Goal: Task Accomplishment & Management: Use online tool/utility

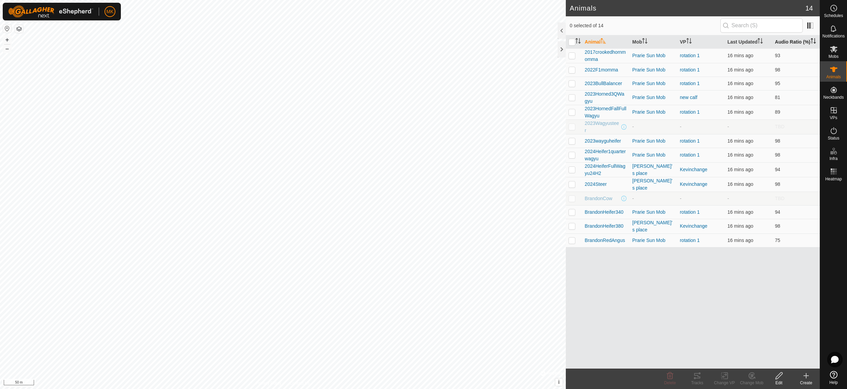
click at [789, 42] on th "Audio Ratio (%)" at bounding box center [796, 41] width 48 height 13
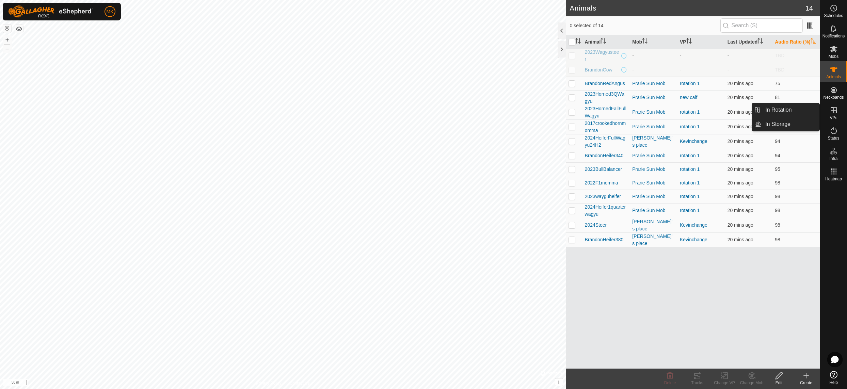
click at [835, 111] on icon at bounding box center [834, 110] width 8 height 8
click at [770, 110] on link "In Rotation" at bounding box center [791, 110] width 58 height 14
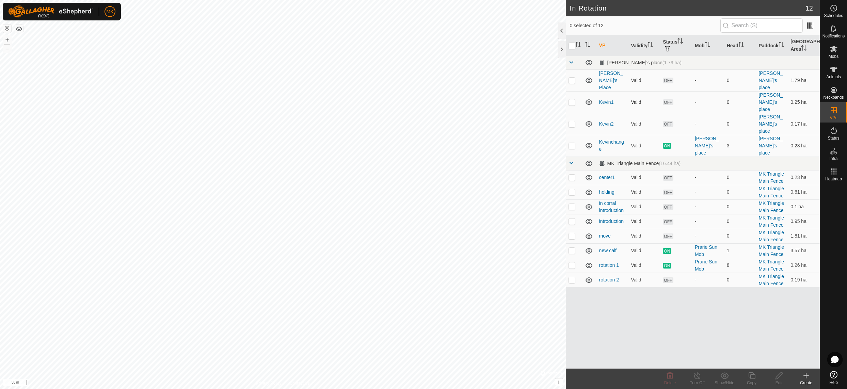
click at [573, 99] on p-checkbox at bounding box center [572, 101] width 7 height 5
checkbox input "true"
click at [781, 379] on icon at bounding box center [779, 376] width 9 height 8
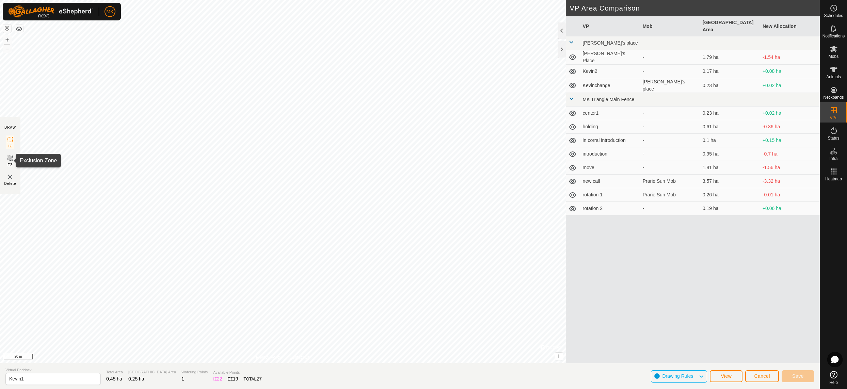
click at [10, 161] on rect at bounding box center [9, 158] width 5 height 5
click at [795, 375] on span "Save" at bounding box center [799, 376] width 12 height 5
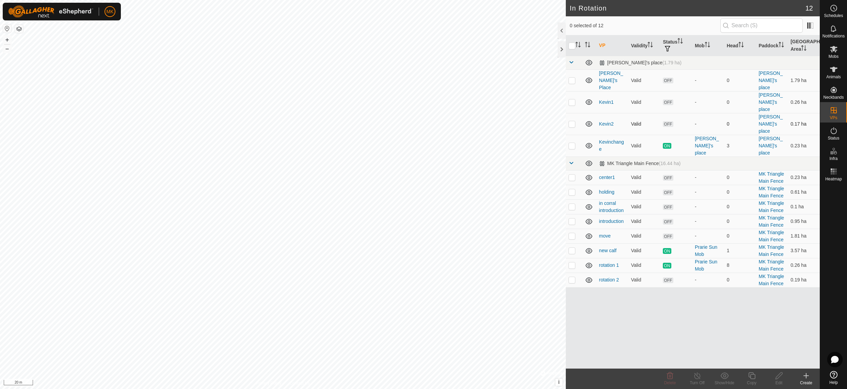
click at [574, 121] on p-checkbox at bounding box center [572, 123] width 7 height 5
checkbox input "true"
click at [574, 121] on p-checkbox at bounding box center [572, 123] width 7 height 5
checkbox input "false"
click at [572, 99] on p-checkbox at bounding box center [572, 101] width 7 height 5
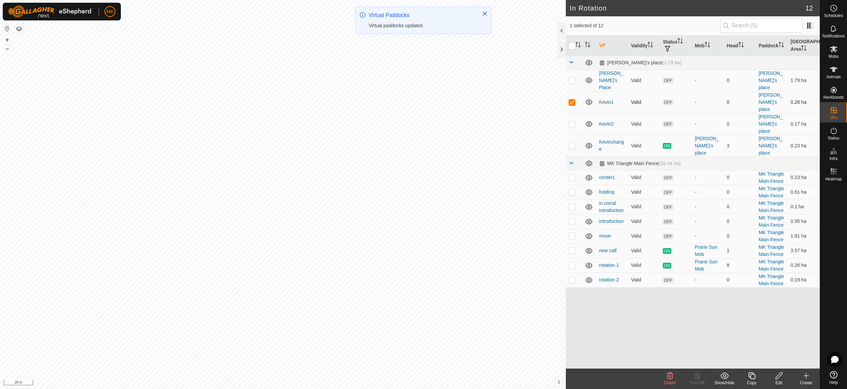
click at [572, 99] on p-checkbox at bounding box center [572, 101] width 7 height 5
checkbox input "false"
click at [572, 143] on p-checkbox at bounding box center [572, 145] width 7 height 5
checkbox input "false"
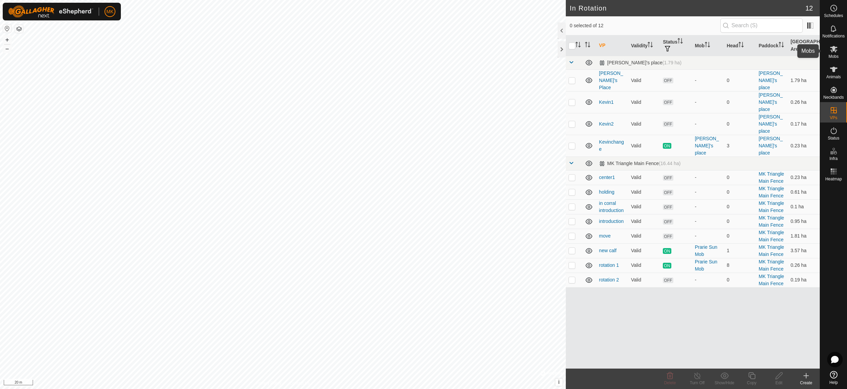
click at [835, 55] on span "Mobs" at bounding box center [834, 56] width 10 height 4
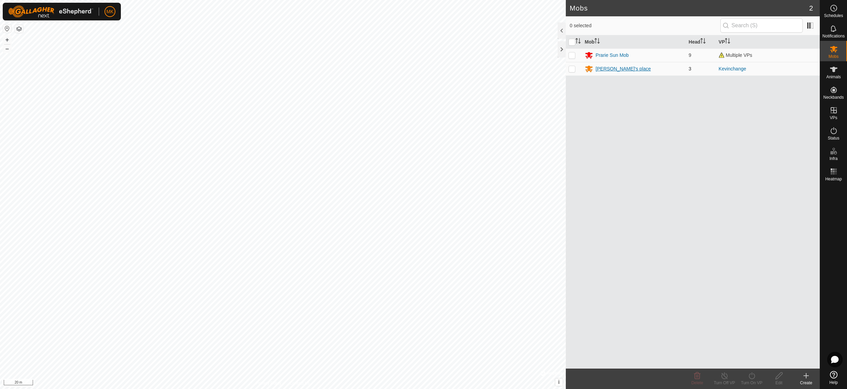
click at [661, 65] on div "[PERSON_NAME]'s place" at bounding box center [634, 69] width 98 height 8
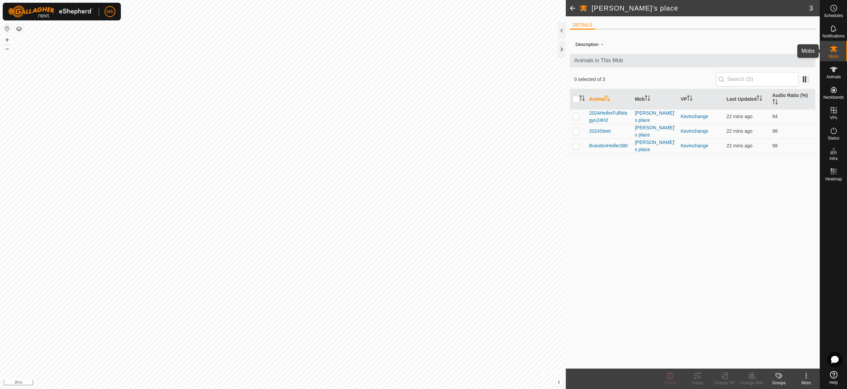
click at [833, 50] on icon at bounding box center [833, 49] width 7 height 6
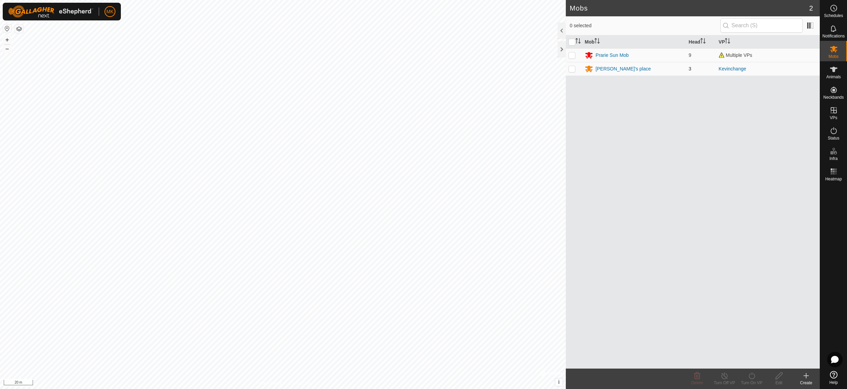
click at [575, 71] on p-checkbox at bounding box center [572, 68] width 7 height 5
checkbox input "true"
click at [752, 376] on icon at bounding box center [752, 376] width 9 height 8
click at [754, 360] on link "Now" at bounding box center [772, 361] width 67 height 14
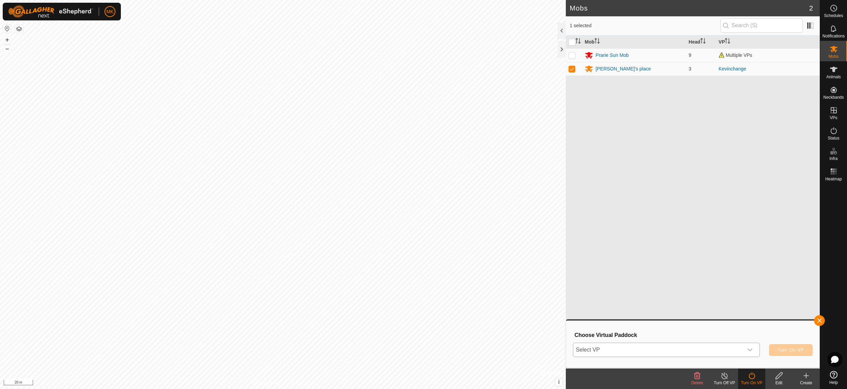
click at [752, 348] on icon "dropdown trigger" at bounding box center [750, 349] width 5 height 5
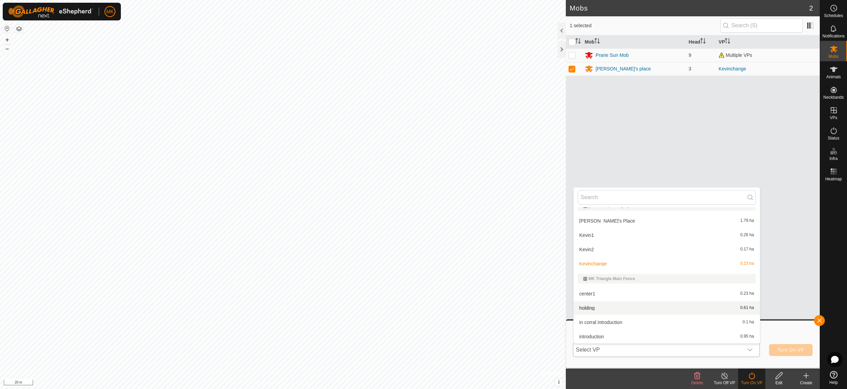
scroll to position [12, 0]
click at [593, 233] on li "Kevin1 0.26 ha" at bounding box center [667, 233] width 186 height 14
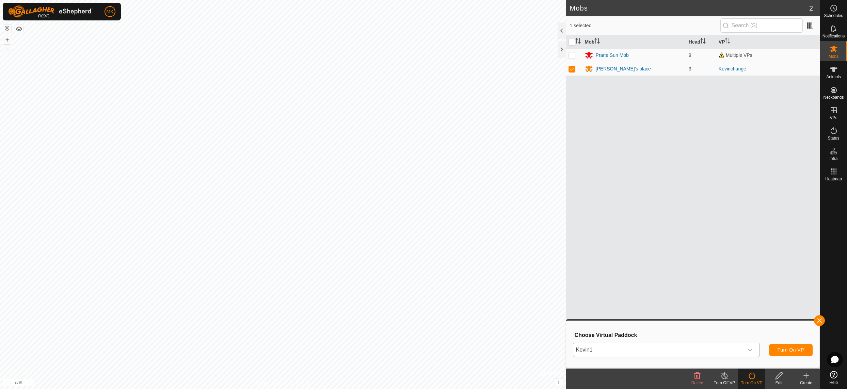
click at [788, 352] on span "Turn On VP" at bounding box center [791, 349] width 27 height 5
